Goal: Information Seeking & Learning: Learn about a topic

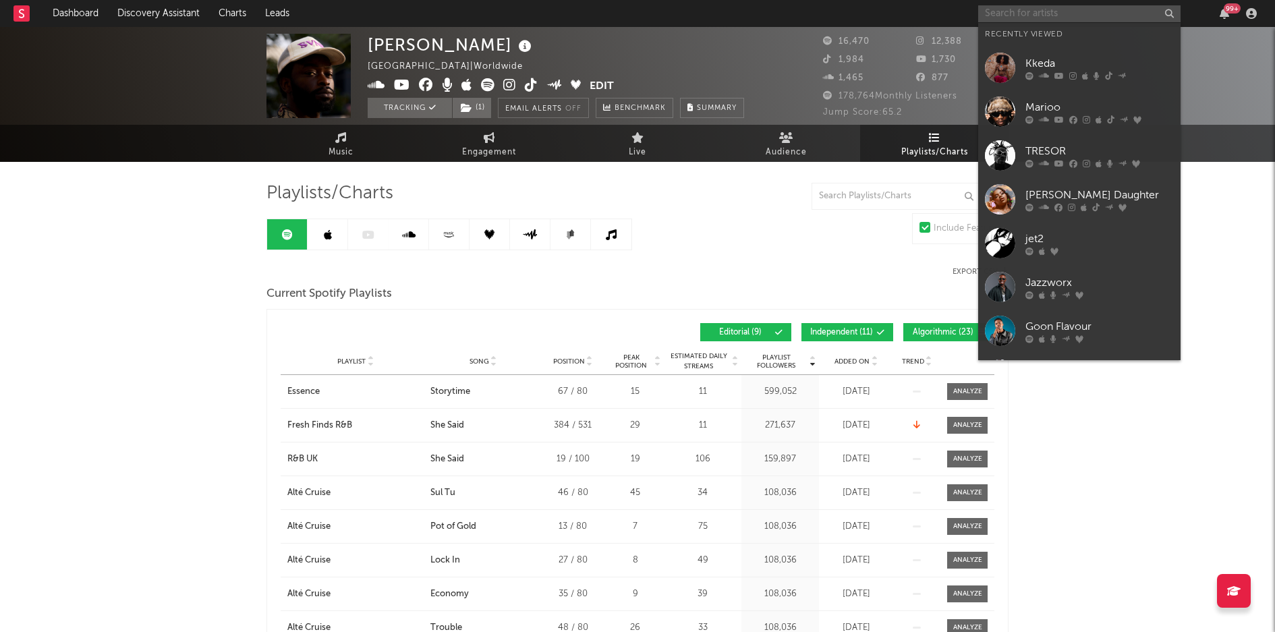
click at [1037, 18] on input "text" at bounding box center [1079, 13] width 202 height 17
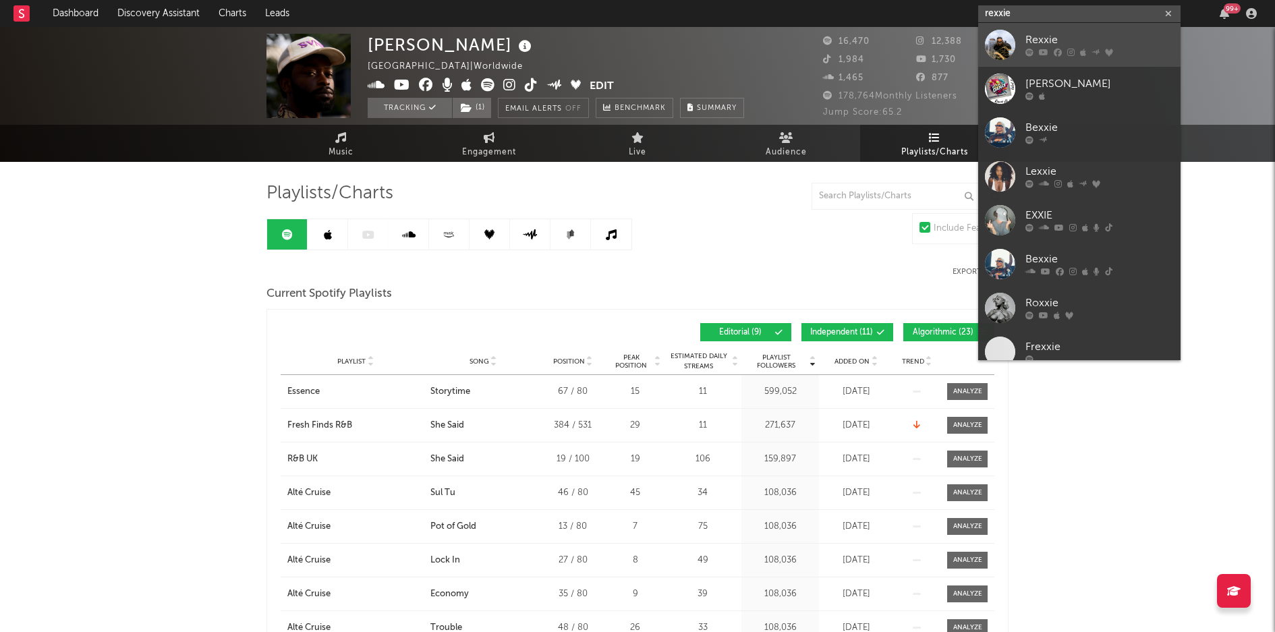
type input "rexxie"
click at [1040, 45] on div "Rexxie" at bounding box center [1099, 40] width 148 height 16
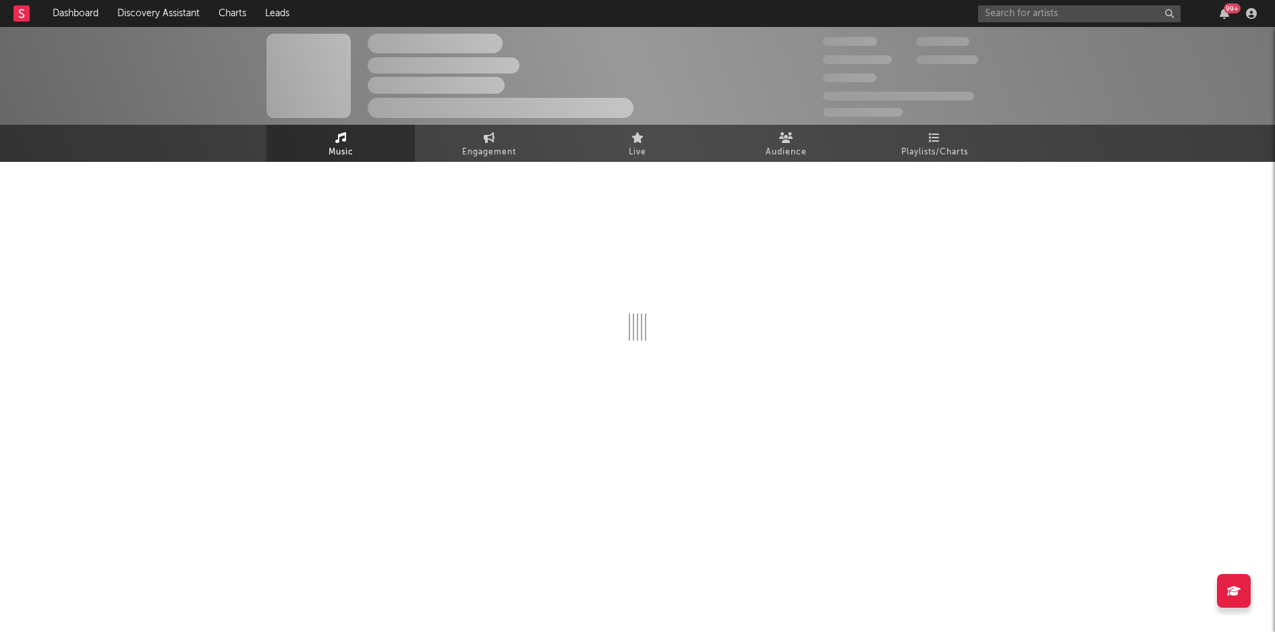
select select "6m"
